Goal: Find specific page/section: Find specific page/section

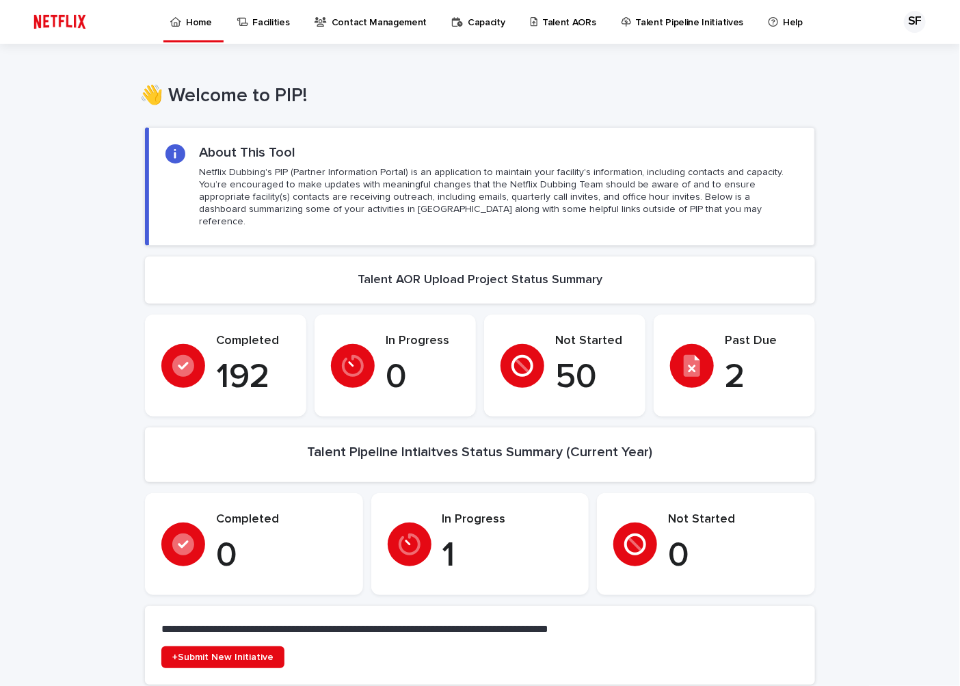
click at [549, 18] on p "Talent AORs" at bounding box center [569, 14] width 54 height 29
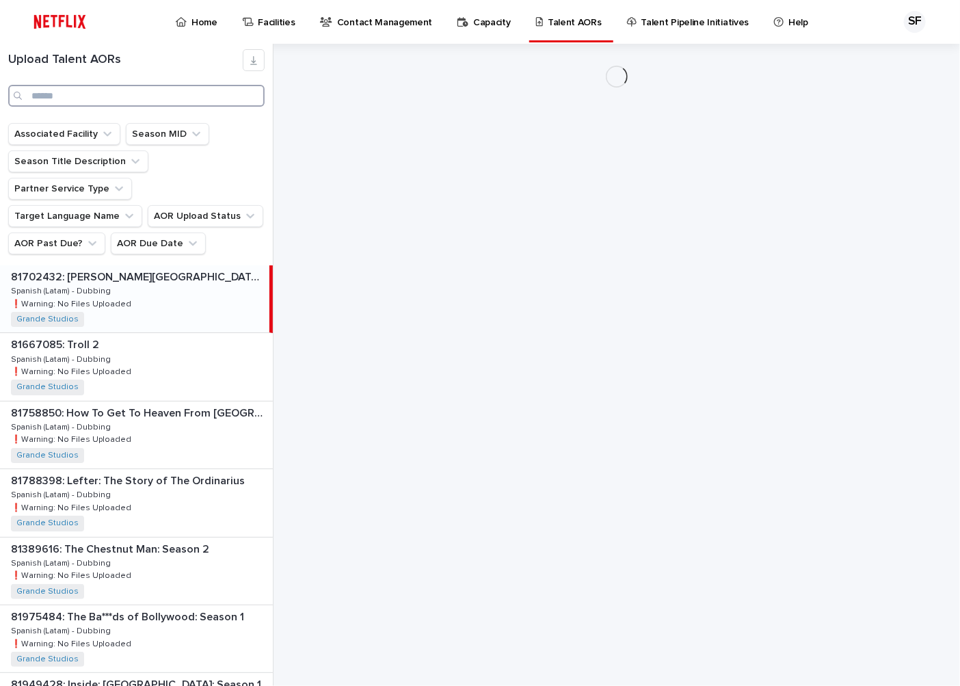
click at [89, 99] on input "Search" at bounding box center [136, 96] width 256 height 22
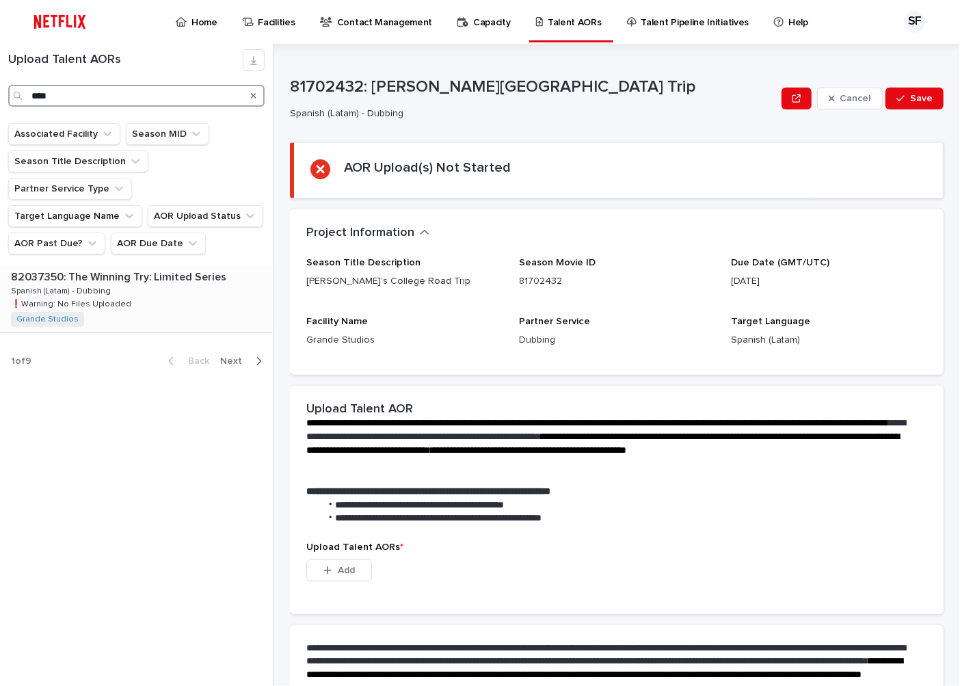
type input "****"
click at [141, 269] on div "82037350: The Winning Try: Limited Series 82037350: The Winning Try: Limited Se…" at bounding box center [136, 298] width 273 height 67
